Goal: Transaction & Acquisition: Purchase product/service

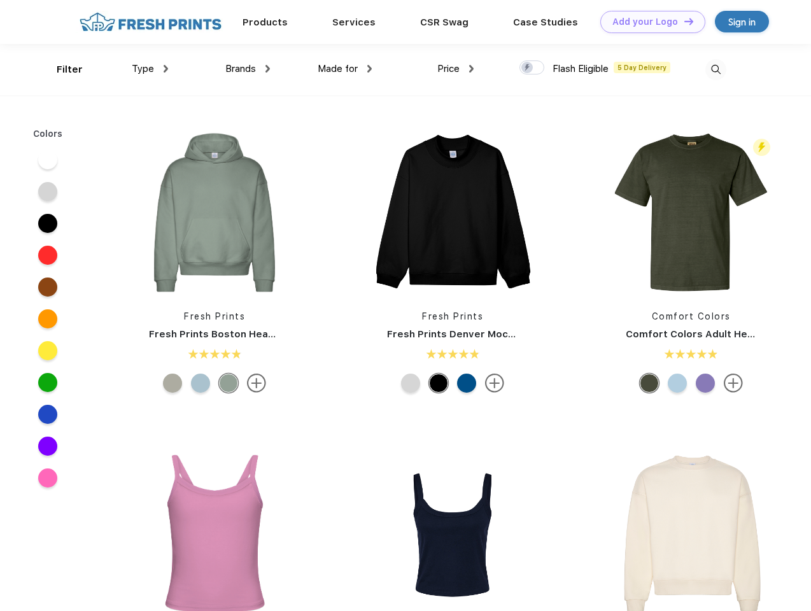
click at [648, 22] on link "Add your Logo Design Tool" at bounding box center [652, 22] width 105 height 22
click at [0, 0] on div "Design Tool" at bounding box center [0, 0] width 0 height 0
click at [683, 21] on link "Add your Logo Design Tool" at bounding box center [652, 22] width 105 height 22
click at [61, 69] on div "Filter" at bounding box center [70, 69] width 26 height 15
click at [150, 69] on span "Type" at bounding box center [143, 68] width 22 height 11
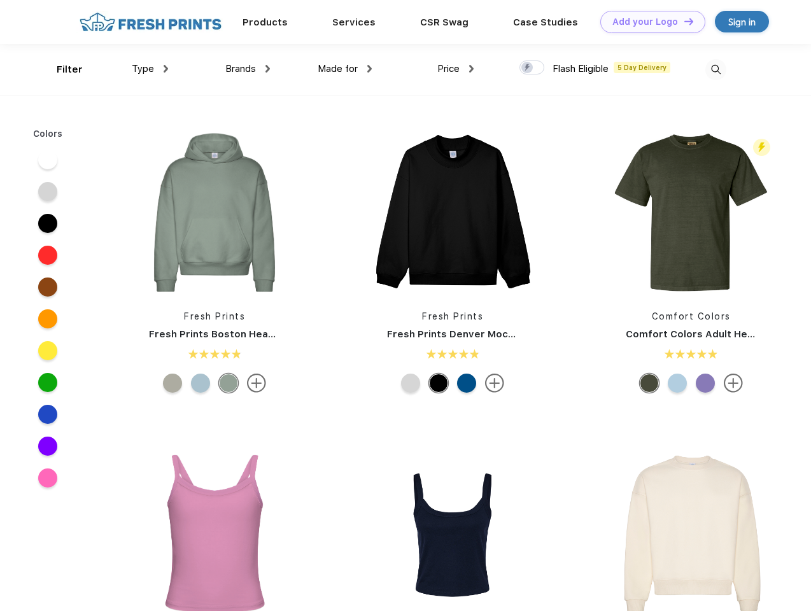
click at [248, 69] on span "Brands" at bounding box center [240, 68] width 31 height 11
click at [345, 69] on span "Made for" at bounding box center [338, 68] width 40 height 11
click at [456, 69] on span "Price" at bounding box center [448, 68] width 22 height 11
click at [532, 68] on div at bounding box center [532, 67] width 25 height 14
click at [528, 68] on input "checkbox" at bounding box center [524, 64] width 8 height 8
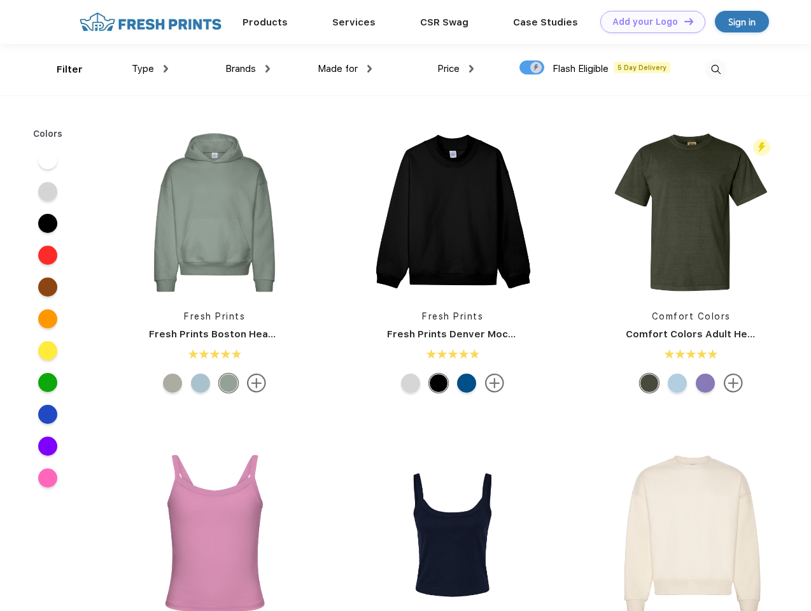
click at [716, 69] on img at bounding box center [715, 69] width 21 height 21
